Goal: Task Accomplishment & Management: Complete application form

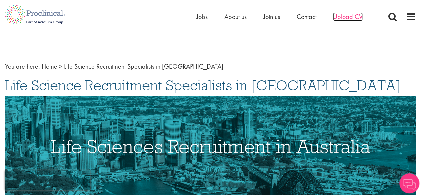
click at [345, 19] on span "Upload CV" at bounding box center [348, 16] width 30 height 9
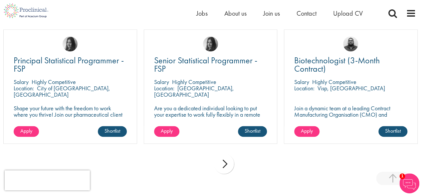
scroll to position [486, 0]
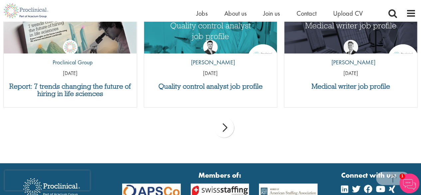
drag, startPoint x: 425, startPoint y: 32, endPoint x: 416, endPoint y: 165, distance: 133.8
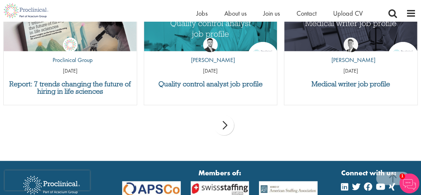
click at [222, 125] on div "next" at bounding box center [224, 125] width 20 height 20
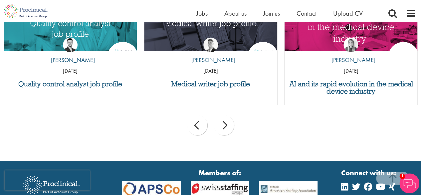
click at [222, 125] on div "next" at bounding box center [224, 125] width 20 height 20
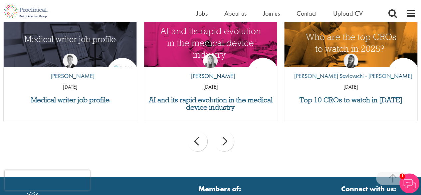
scroll to position [686, 0]
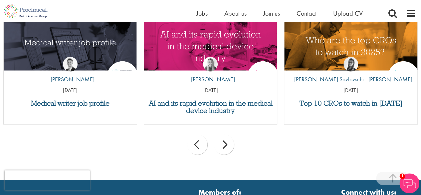
click at [226, 144] on div "next" at bounding box center [224, 144] width 20 height 20
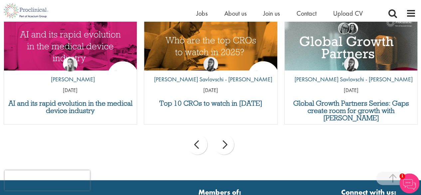
click at [226, 144] on div "next" at bounding box center [224, 144] width 20 height 20
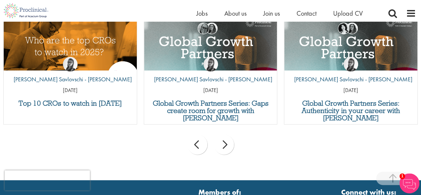
click at [226, 144] on div "next" at bounding box center [224, 144] width 20 height 20
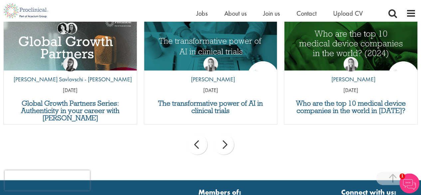
click at [226, 144] on div "next" at bounding box center [224, 144] width 20 height 20
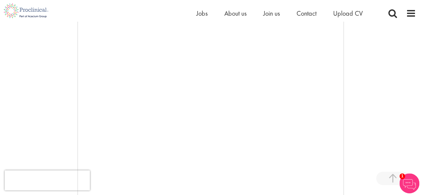
scroll to position [0, 0]
